Goal: Information Seeking & Learning: Check status

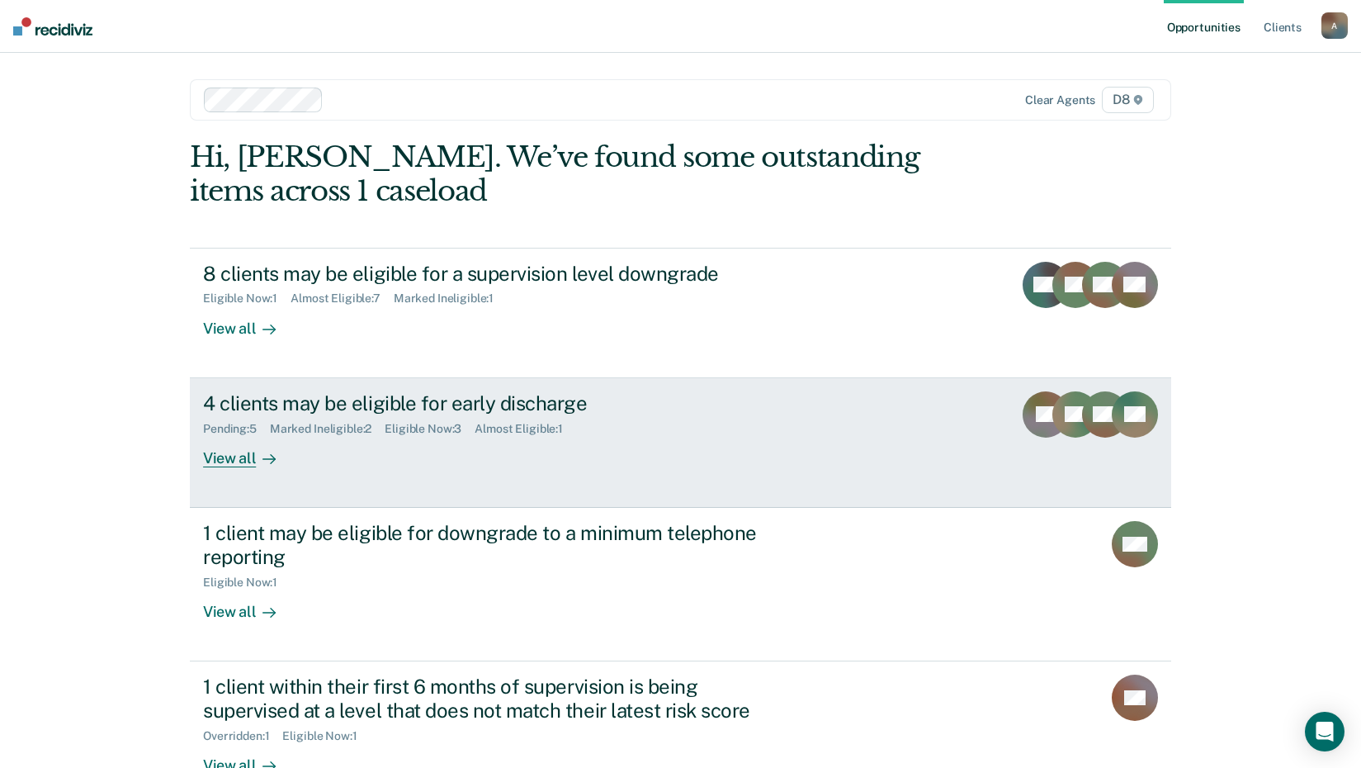
click at [276, 449] on div "View all" at bounding box center [249, 451] width 92 height 32
